Goal: Task Accomplishment & Management: Manage account settings

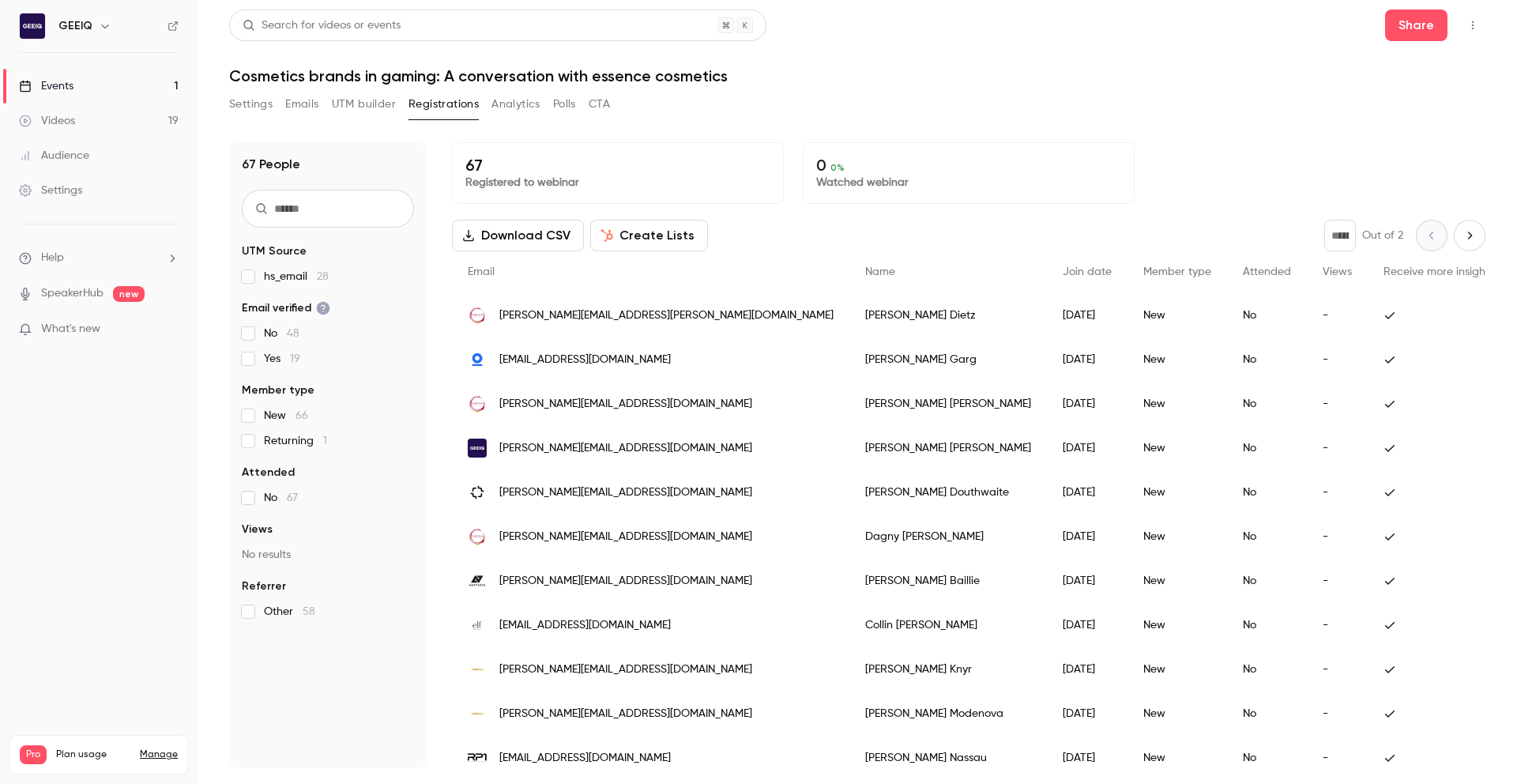
click at [787, 175] on div "67 Registered to webinar 0 0 % Watched webinar" at bounding box center [968, 173] width 1034 height 62
click at [264, 114] on button "Settings" at bounding box center [251, 104] width 44 height 25
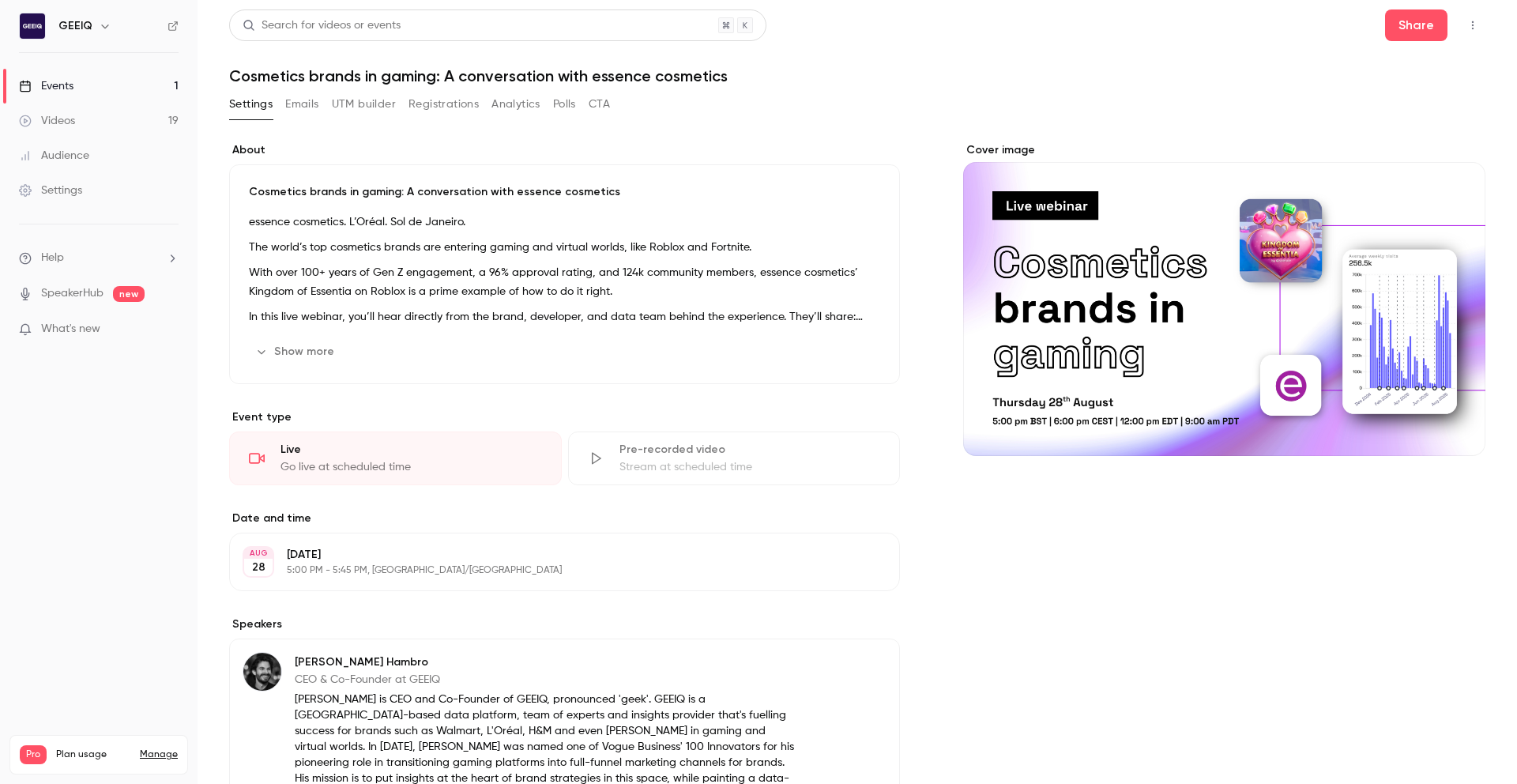
click at [298, 106] on button "Emails" at bounding box center [302, 104] width 33 height 25
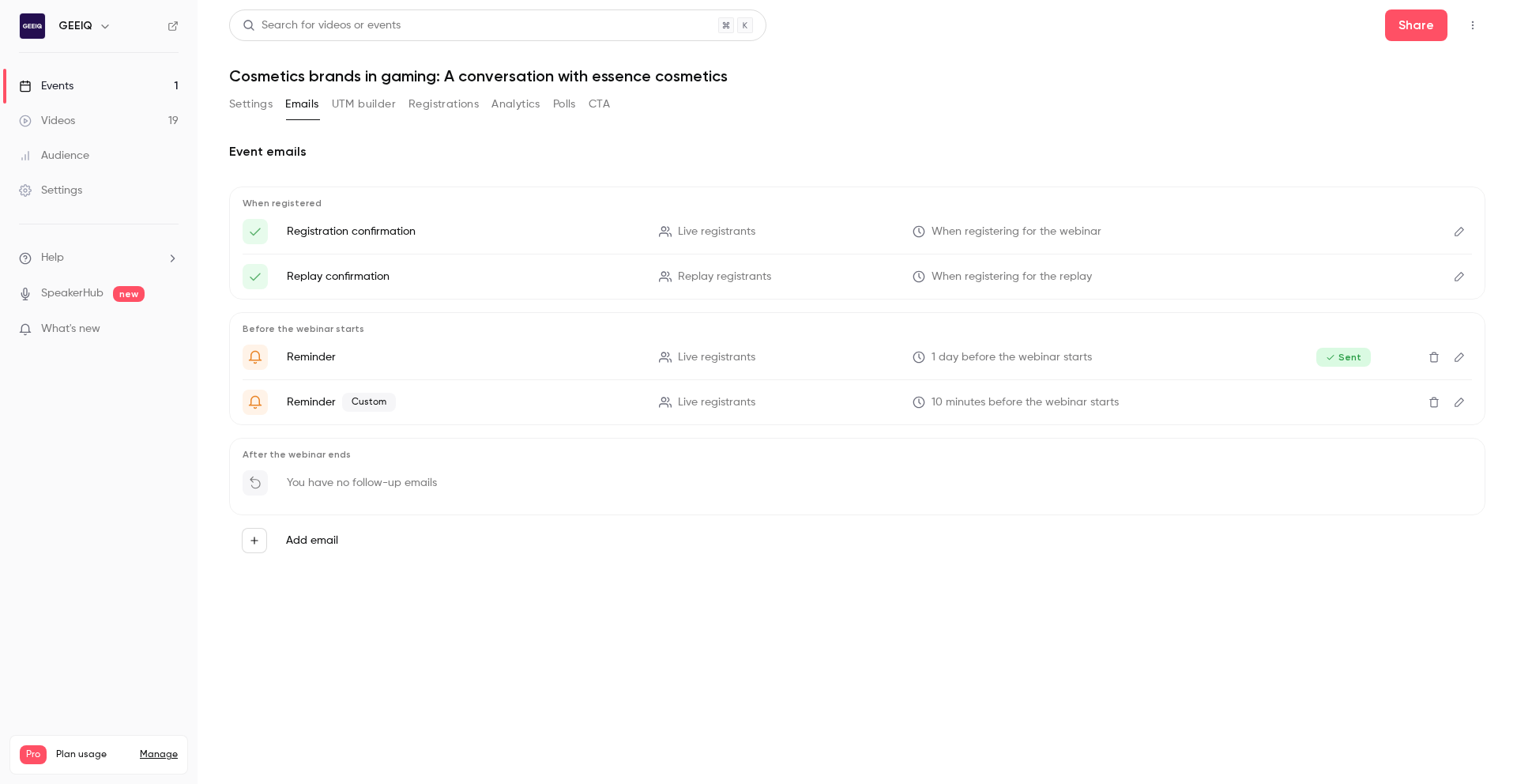
click at [255, 106] on button "Settings" at bounding box center [251, 104] width 44 height 25
